Goal: Task Accomplishment & Management: Use online tool/utility

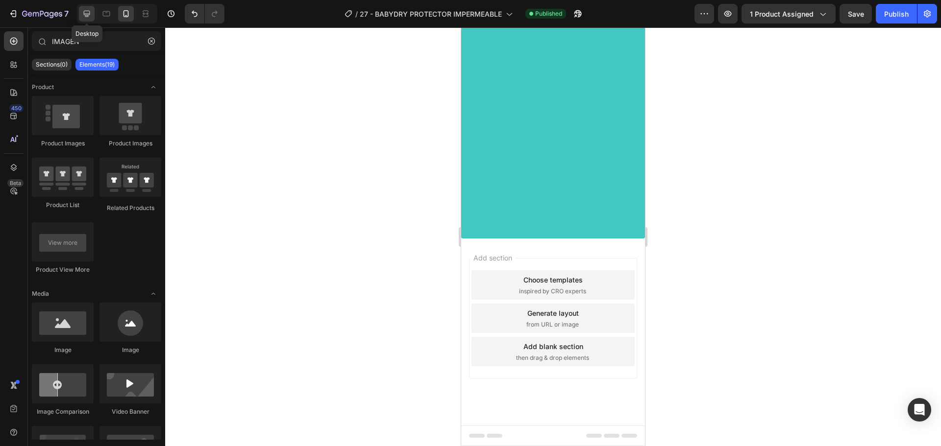
click at [87, 17] on icon at bounding box center [87, 14] width 10 height 10
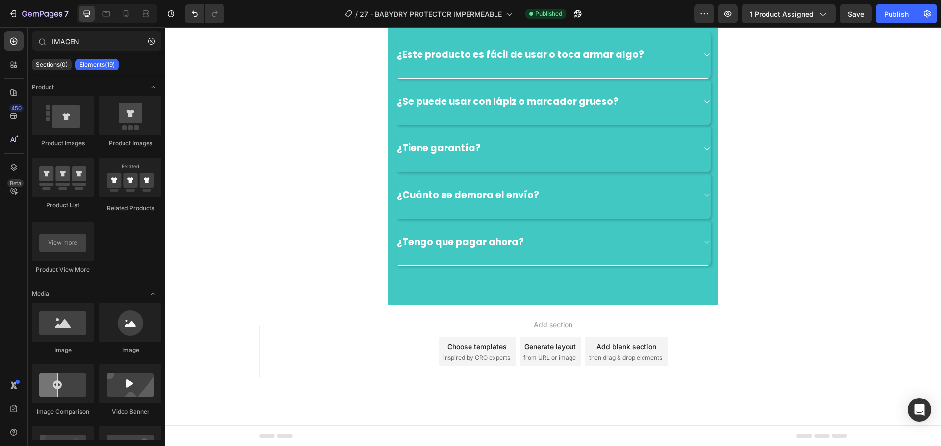
scroll to position [3282, 0]
click at [541, 126] on div "¿Se puede usar con lápiz o marcador grueso?" at bounding box center [552, 102] width 315 height 47
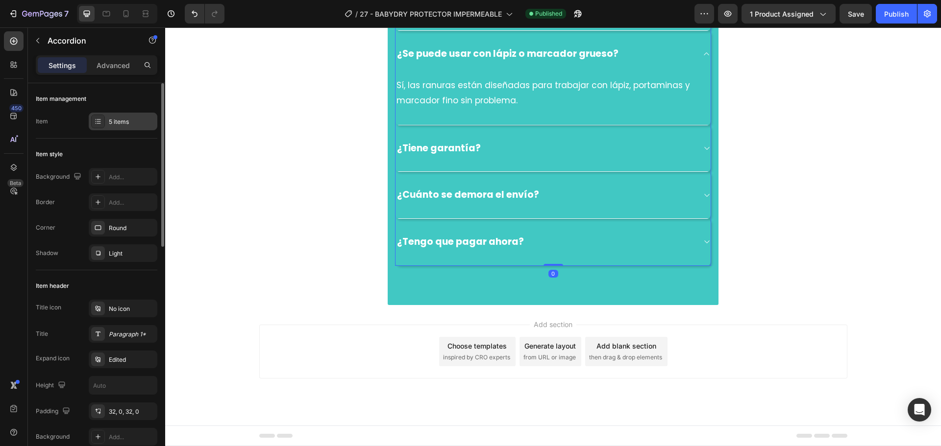
click at [112, 121] on div "5 items" at bounding box center [132, 122] width 46 height 9
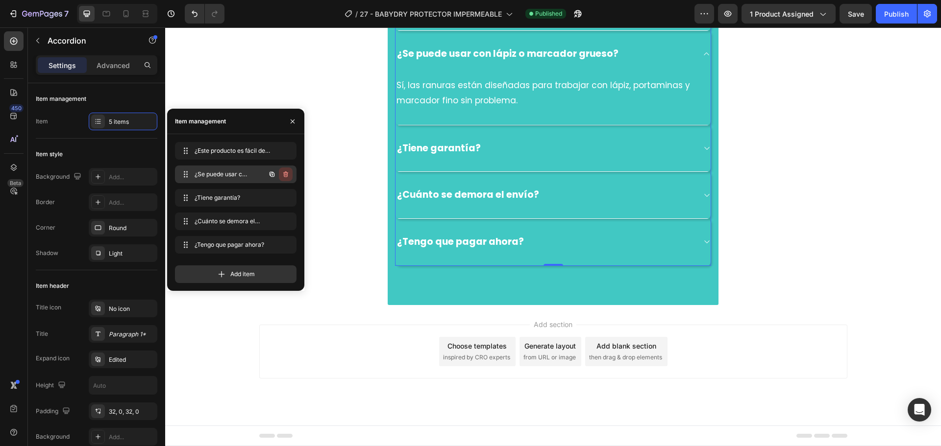
click at [284, 174] on icon "button" at bounding box center [286, 174] width 8 height 8
click at [280, 178] on div "Delete" at bounding box center [279, 174] width 18 height 9
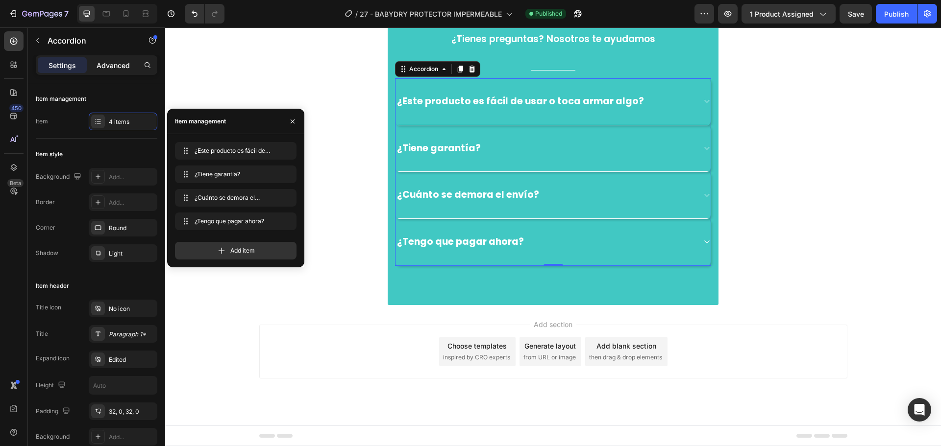
click at [107, 62] on p "Advanced" at bounding box center [113, 65] width 33 height 10
type input "100%"
type input "100"
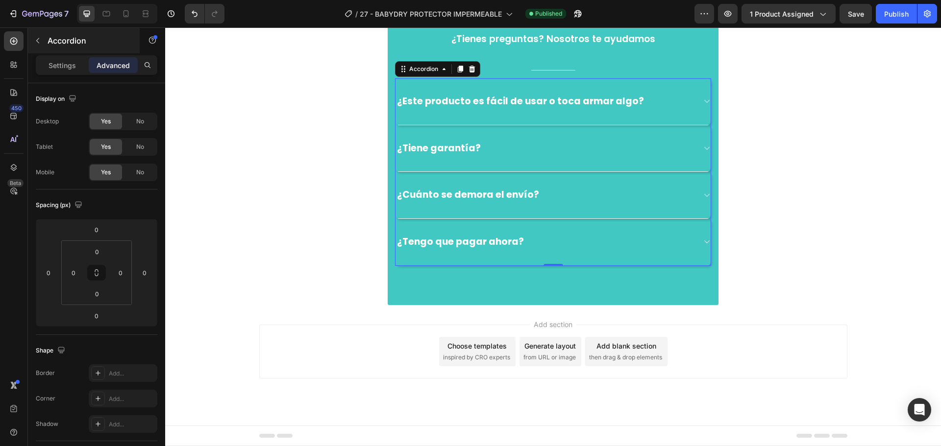
click at [77, 61] on div "Settings" at bounding box center [62, 65] width 49 height 16
type input "0"
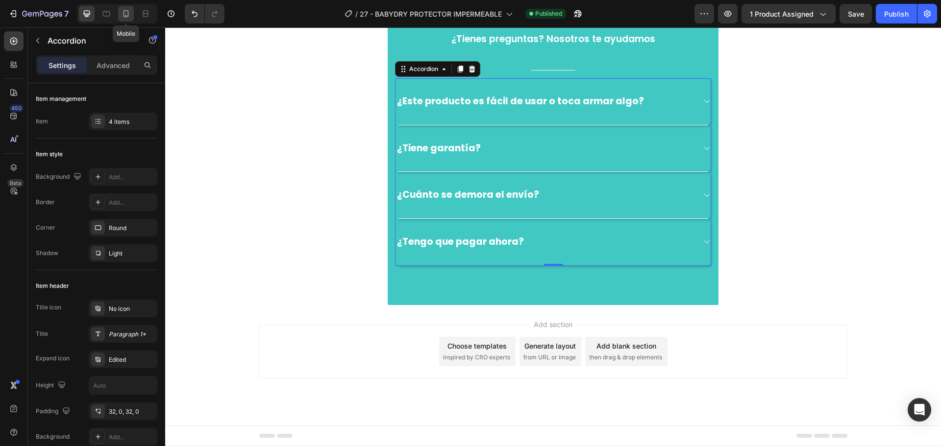
click at [128, 19] on div at bounding box center [126, 14] width 16 height 16
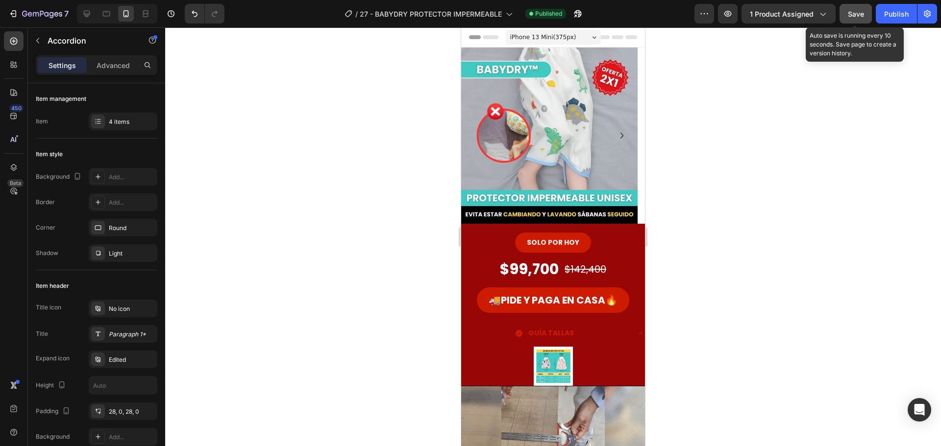
click at [856, 21] on button "Save" at bounding box center [855, 14] width 32 height 20
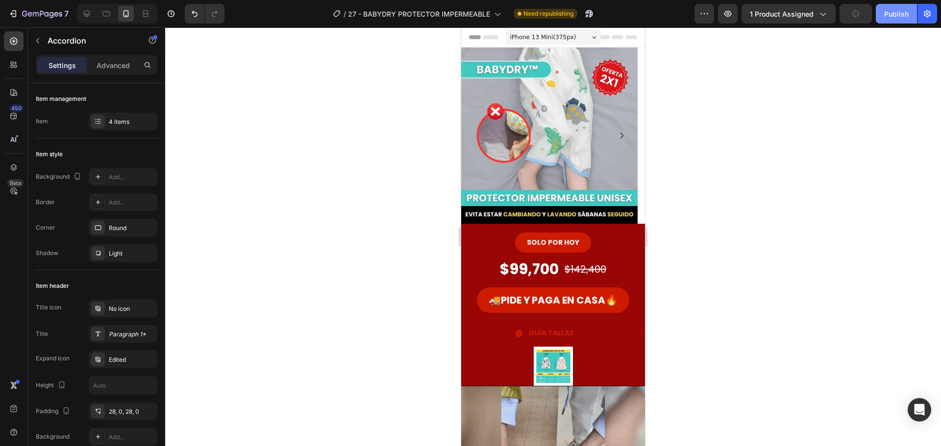
click at [887, 18] on div "Publish" at bounding box center [896, 14] width 24 height 10
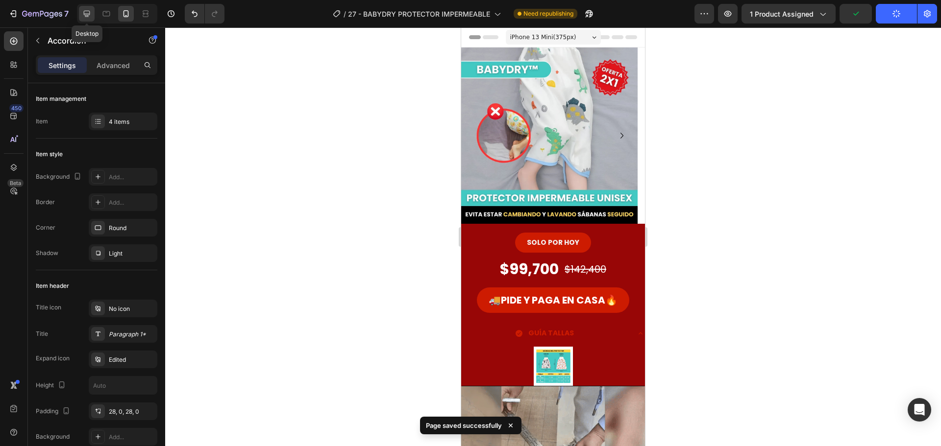
click at [84, 10] on icon at bounding box center [87, 14] width 10 height 10
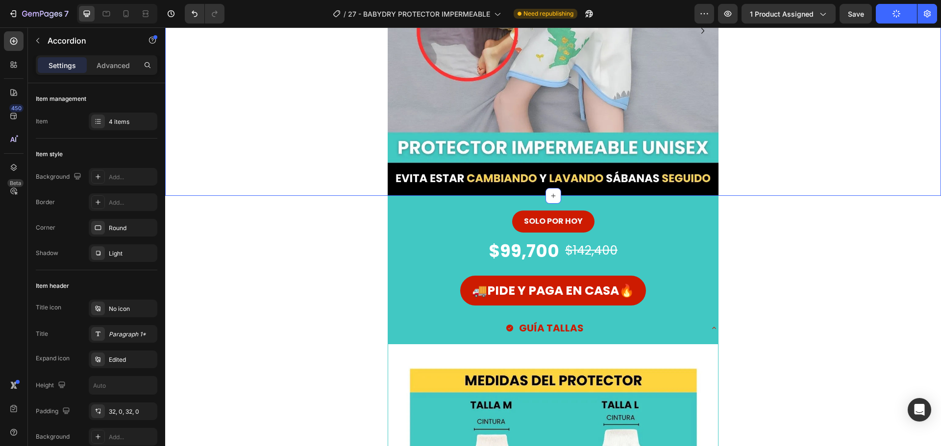
scroll to position [196, 0]
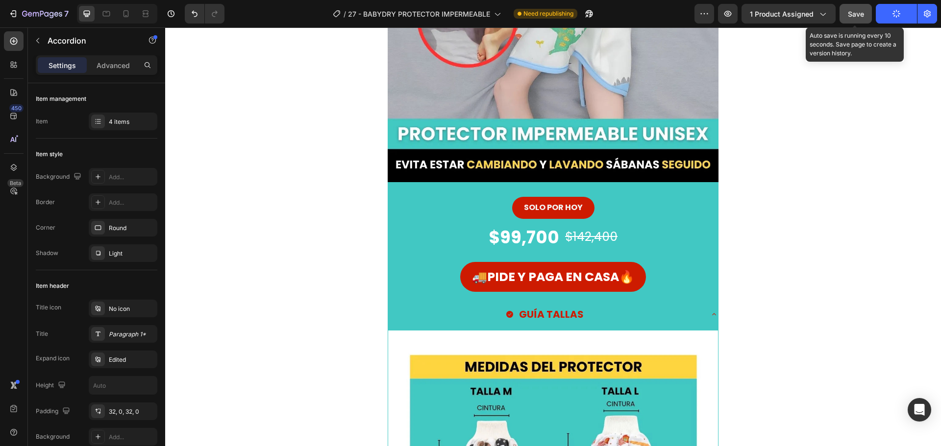
click at [862, 18] on div "Save" at bounding box center [856, 14] width 16 height 10
click at [847, 20] on button "Save" at bounding box center [855, 14] width 32 height 20
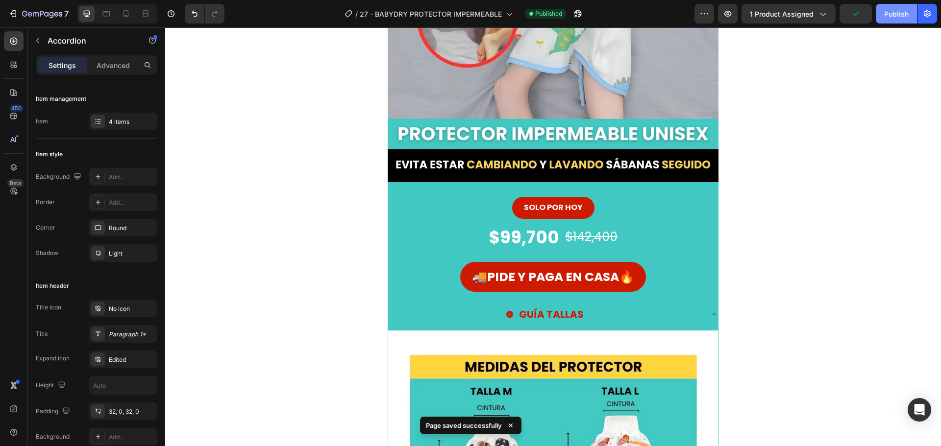
click at [890, 20] on button "Publish" at bounding box center [895, 14] width 41 height 20
click at [602, 312] on div "GUÍA TALLAS" at bounding box center [545, 314] width 314 height 21
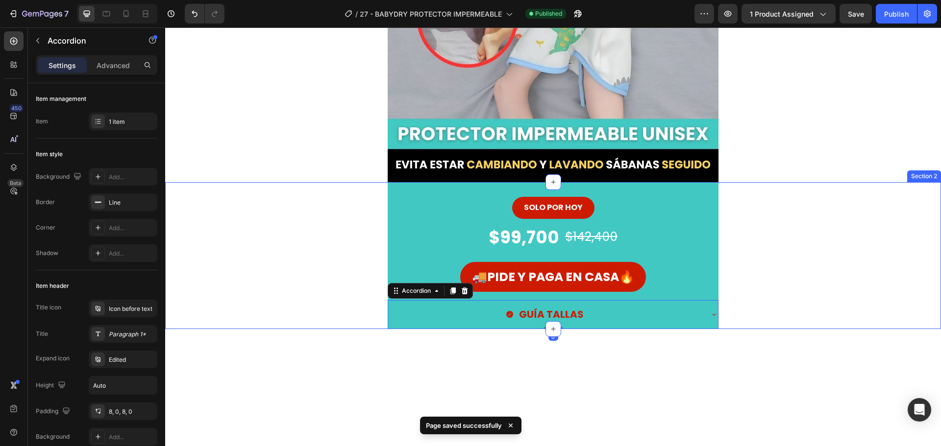
click at [277, 279] on div "SOLO POR HOY Button $99,700 Product Price Product Price $142,400 Product Price …" at bounding box center [553, 255] width 776 height 147
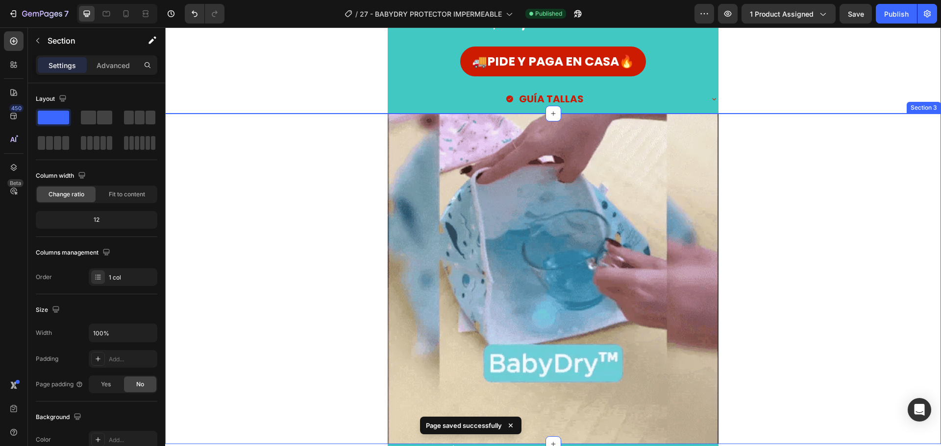
scroll to position [441, 0]
